Goal: Check status: Check status

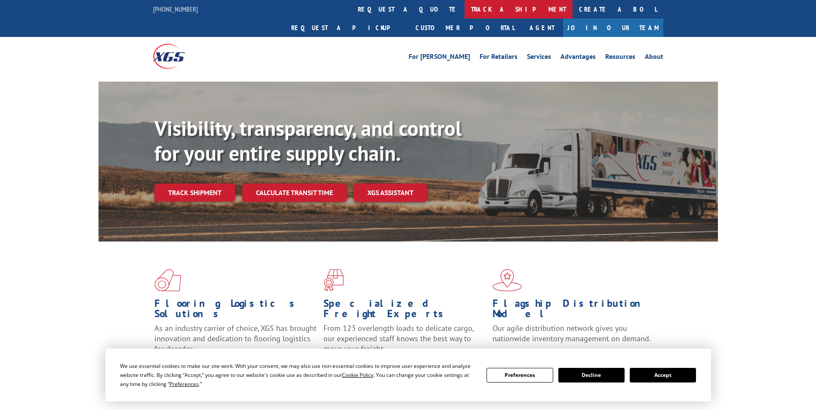
click at [465, 11] on link "track a shipment" at bounding box center [519, 9] width 108 height 19
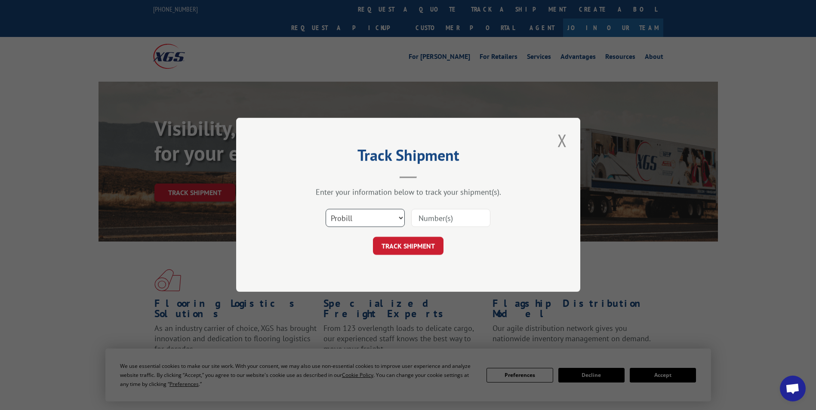
click at [395, 215] on select "Select category... Probill BOL PO" at bounding box center [365, 219] width 79 height 18
click at [326, 210] on select "Select category... Probill BOL PO" at bounding box center [365, 219] width 79 height 18
click at [451, 211] on input at bounding box center [450, 219] width 79 height 18
type input "1610371"
click at [405, 243] on button "TRACK SHIPMENT" at bounding box center [408, 246] width 71 height 18
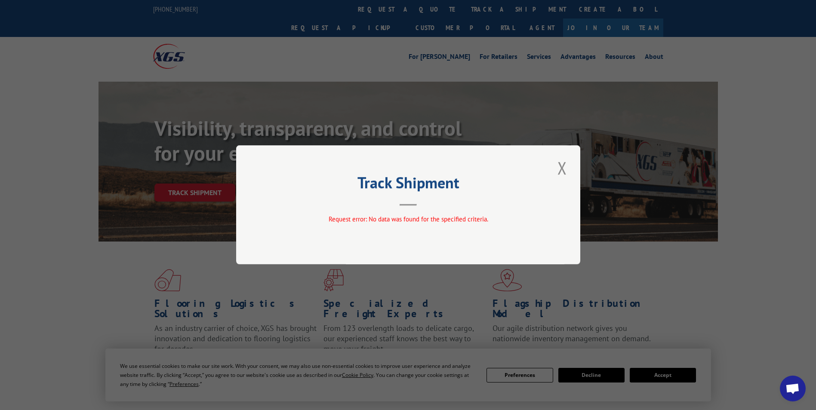
drag, startPoint x: 565, startPoint y: 161, endPoint x: 456, endPoint y: 52, distance: 154.5
click at [564, 160] on button "Close modal" at bounding box center [562, 168] width 15 height 24
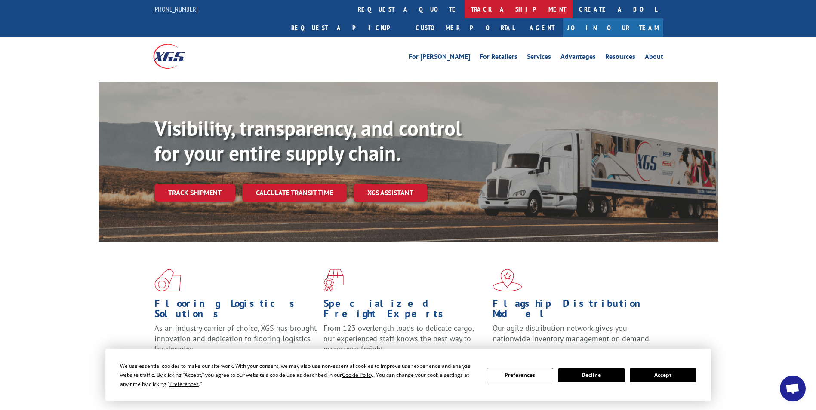
click at [465, 8] on link "track a shipment" at bounding box center [519, 9] width 108 height 19
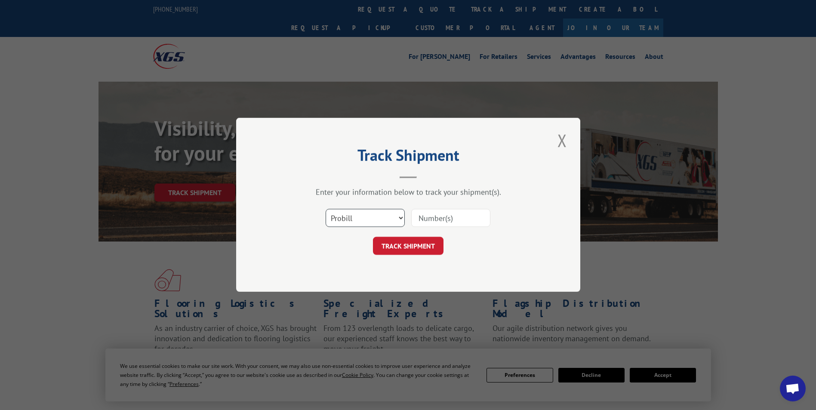
click at [382, 220] on select "Select category... Probill BOL PO" at bounding box center [365, 219] width 79 height 18
select select "bol"
click at [326, 210] on select "Select category... Probill BOL PO" at bounding box center [365, 219] width 79 height 18
click at [435, 218] on input at bounding box center [450, 219] width 79 height 18
type input "1610371"
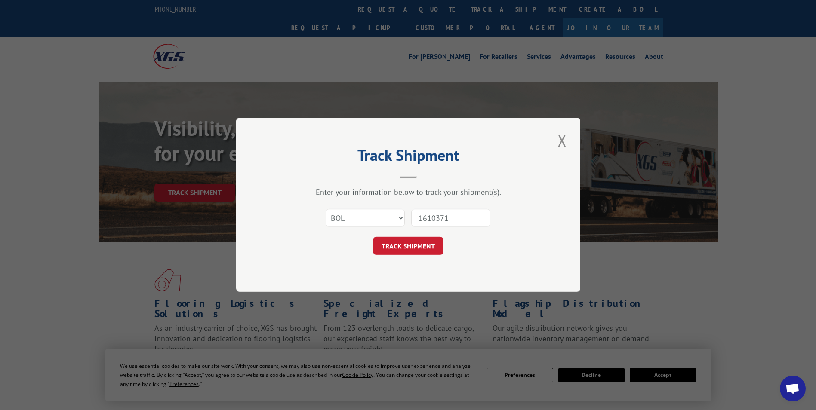
click button "TRACK SHIPMENT" at bounding box center [408, 246] width 71 height 18
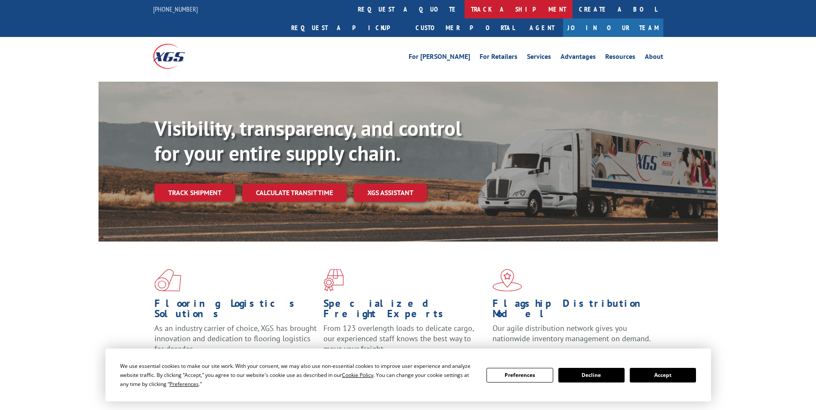
click at [465, 8] on link "track a shipment" at bounding box center [519, 9] width 108 height 19
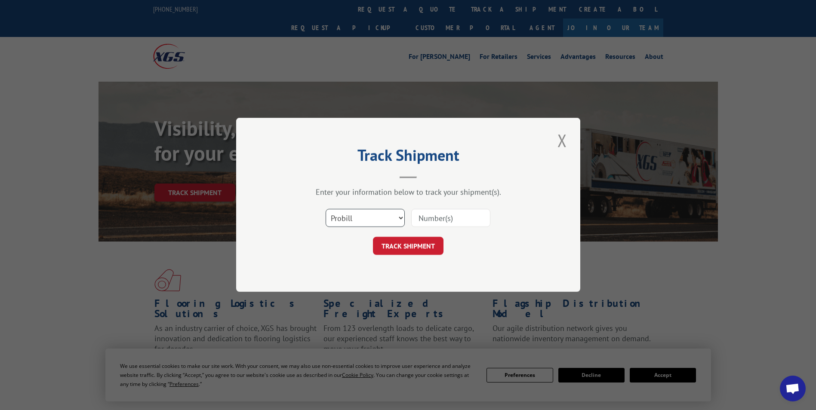
click at [384, 224] on select "Select category... Probill BOL PO" at bounding box center [365, 219] width 79 height 18
select select "bol"
click at [326, 210] on select "Select category... Probill BOL PO" at bounding box center [365, 219] width 79 height 18
click at [452, 213] on input at bounding box center [450, 219] width 79 height 18
type input "200258"
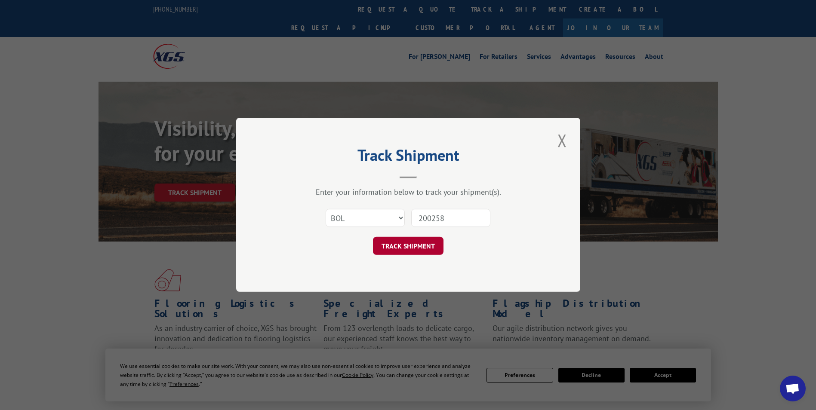
click at [422, 244] on button "TRACK SHIPMENT" at bounding box center [408, 246] width 71 height 18
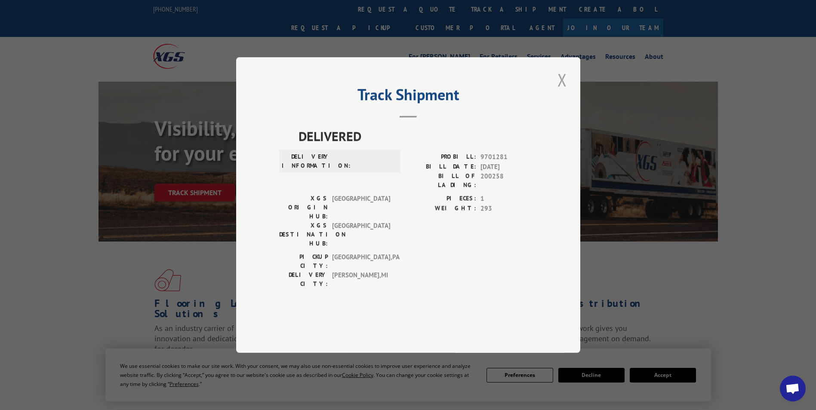
click at [561, 92] on button "Close modal" at bounding box center [562, 80] width 15 height 24
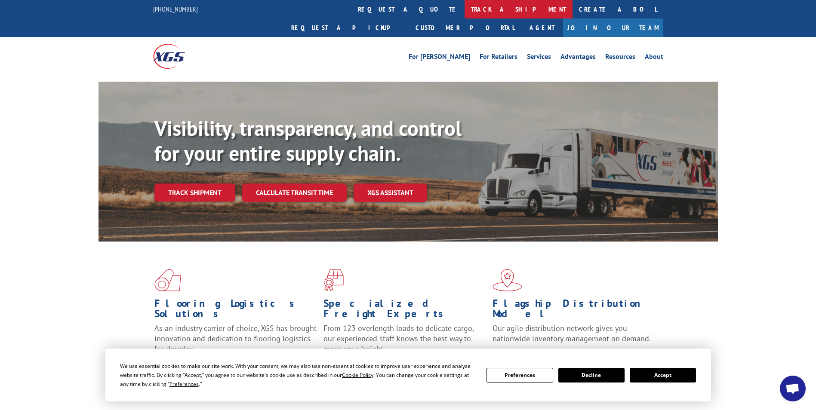
click at [465, 3] on link "track a shipment" at bounding box center [519, 9] width 108 height 19
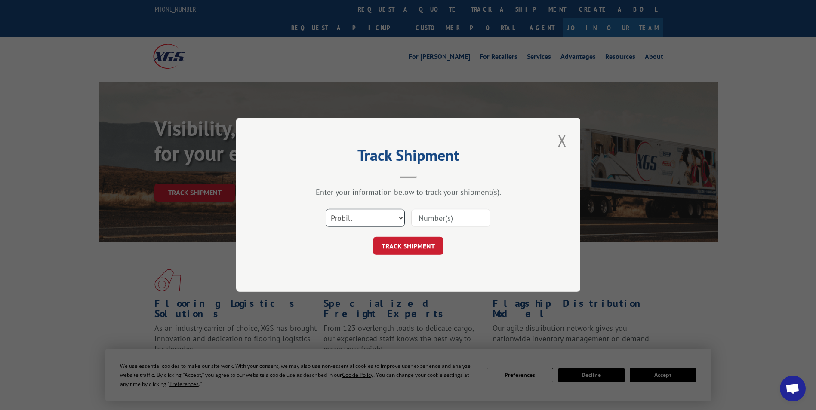
click at [390, 213] on select "Select category... Probill BOL PO" at bounding box center [365, 219] width 79 height 18
select select "bol"
click at [326, 210] on select "Select category... Probill BOL PO" at bounding box center [365, 219] width 79 height 18
click at [432, 220] on input at bounding box center [450, 219] width 79 height 18
type input "IF200258"
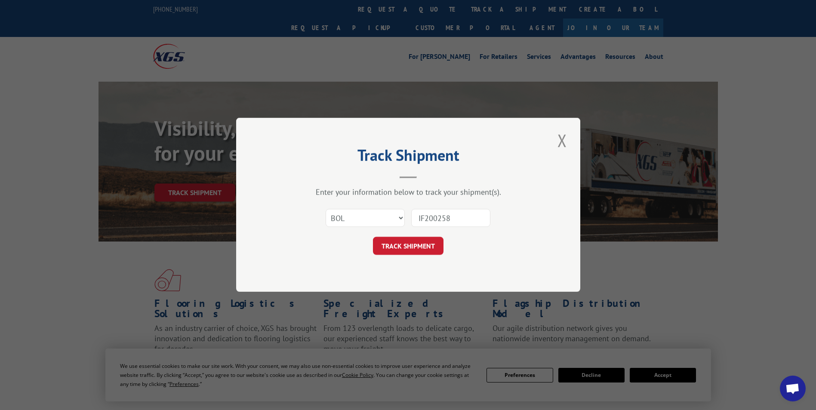
click button "TRACK SHIPMENT" at bounding box center [408, 246] width 71 height 18
